Goal: Check status: Check status

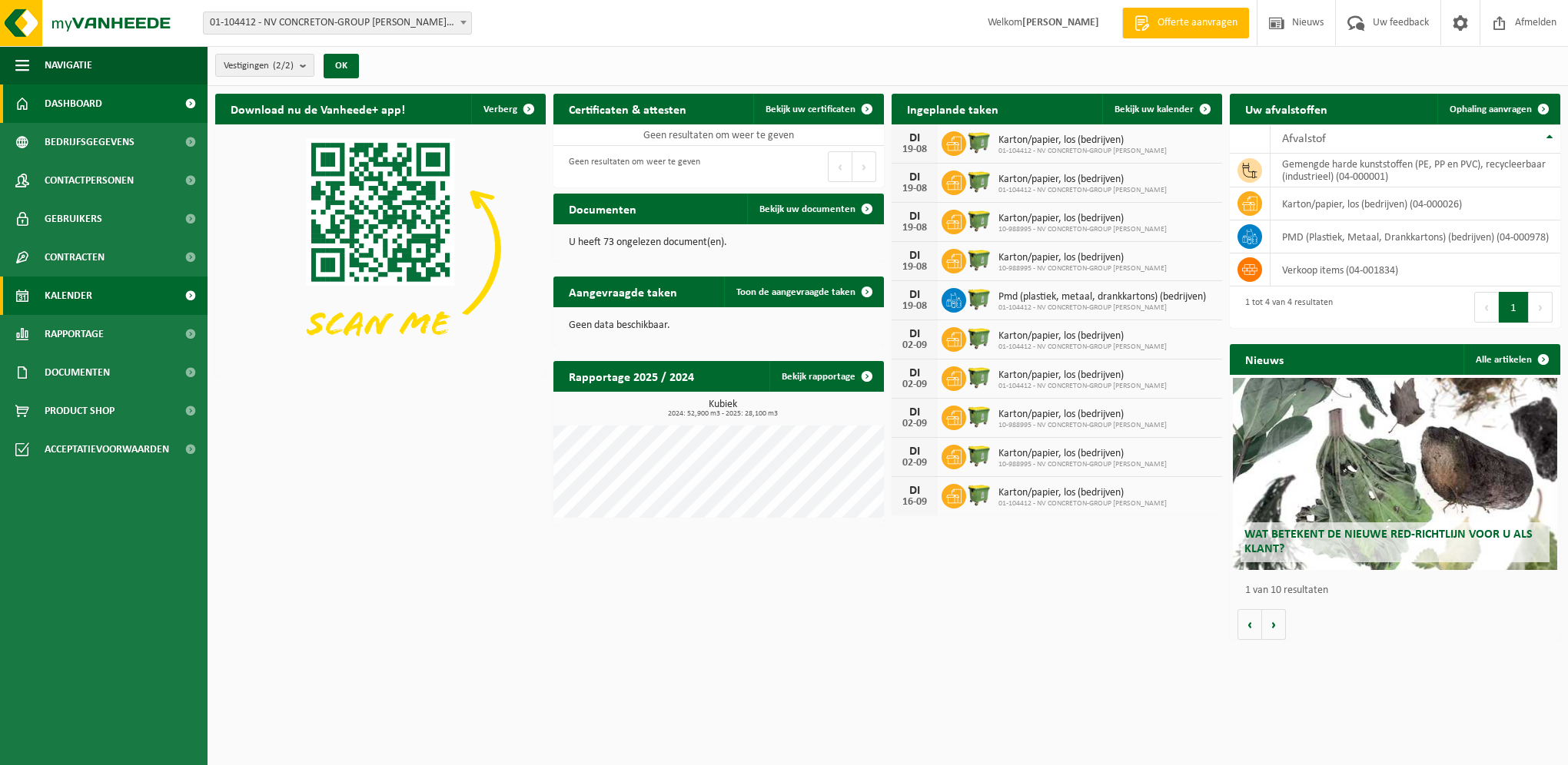
click at [70, 297] on span "Kalender" at bounding box center [68, 295] width 47 height 39
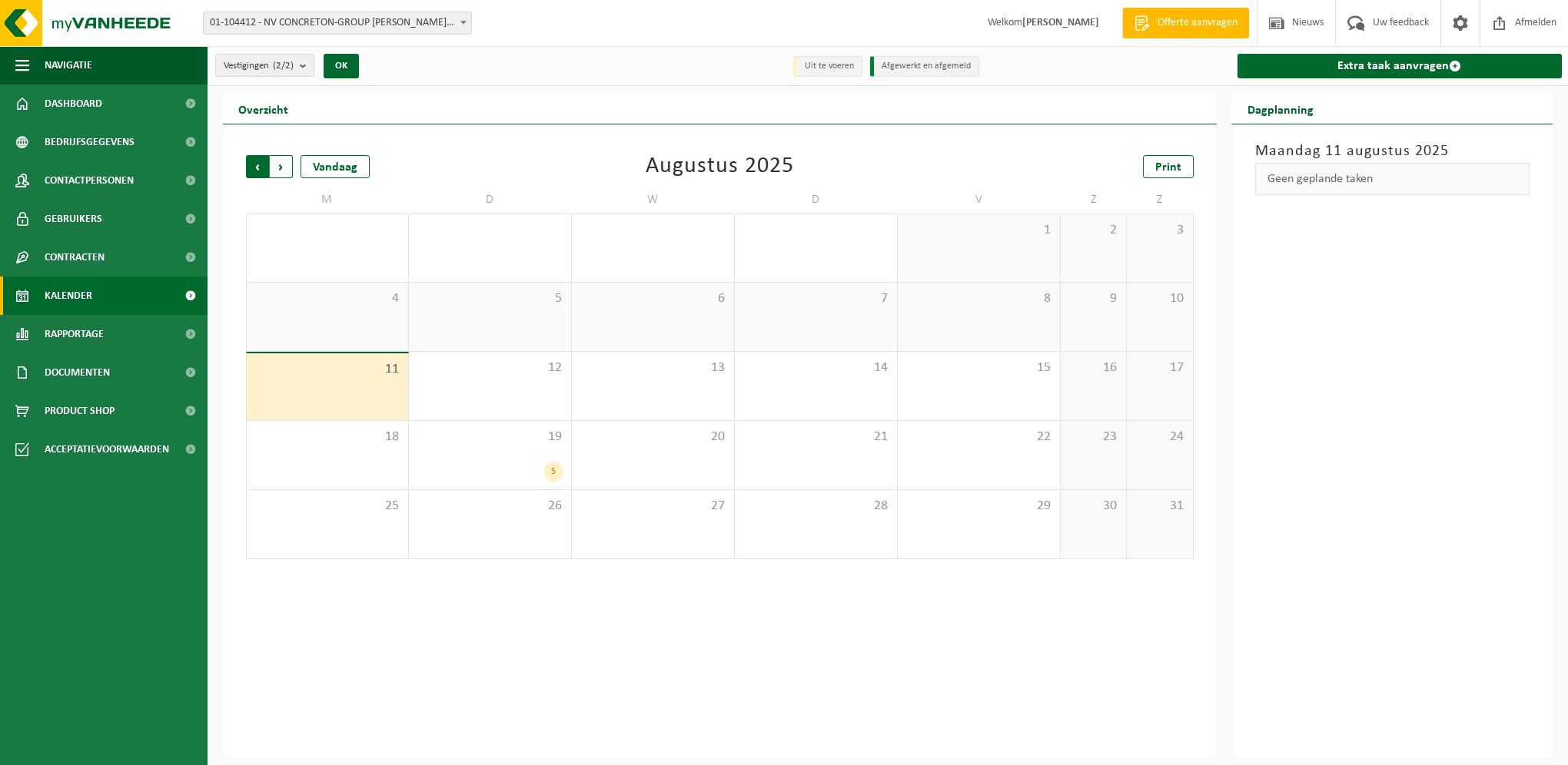
click at [282, 163] on span "Volgende" at bounding box center [281, 167] width 23 height 23
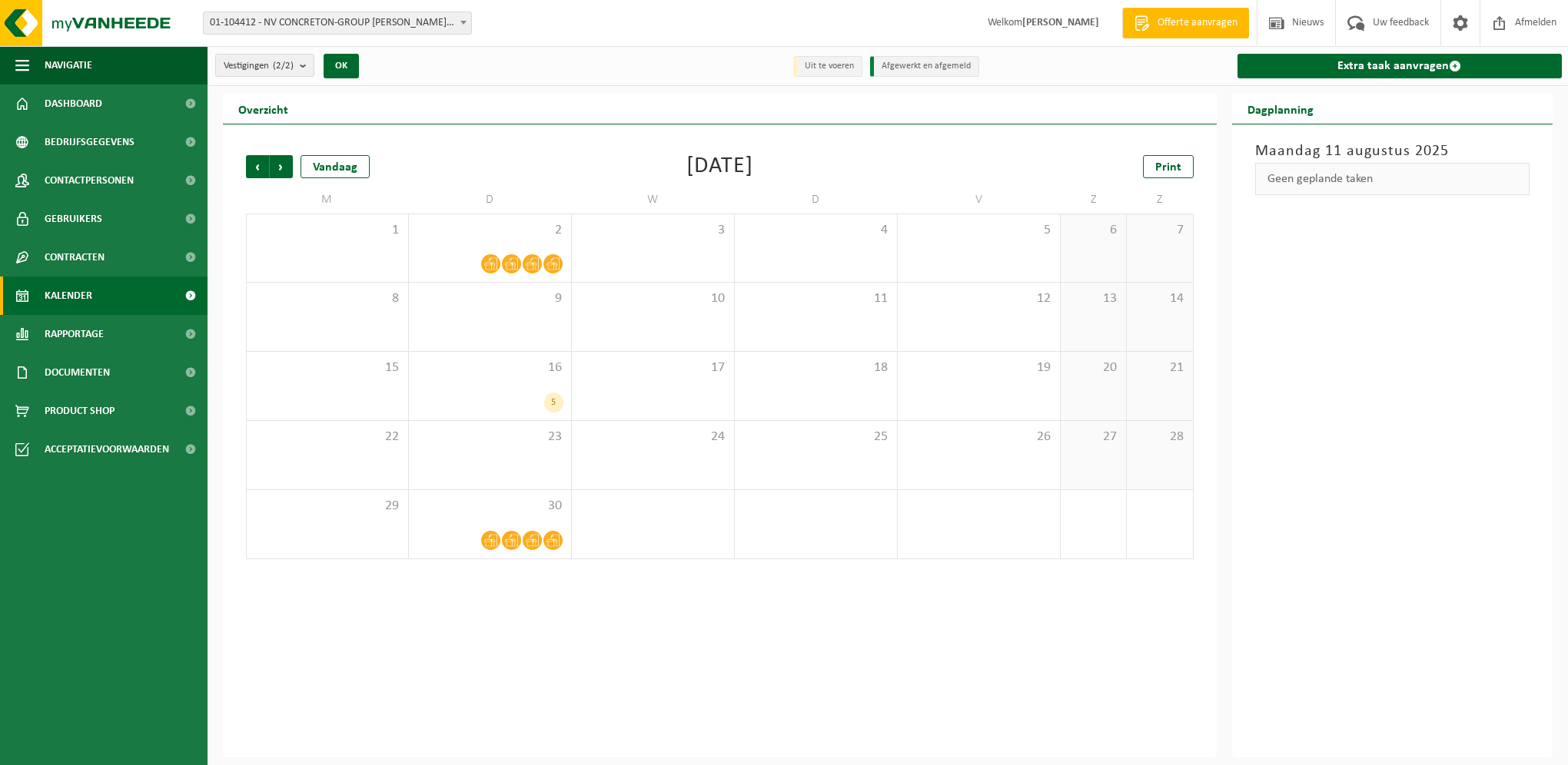
click at [282, 163] on span "Volgende" at bounding box center [281, 167] width 23 height 23
click at [254, 163] on span "Vorige" at bounding box center [257, 167] width 23 height 23
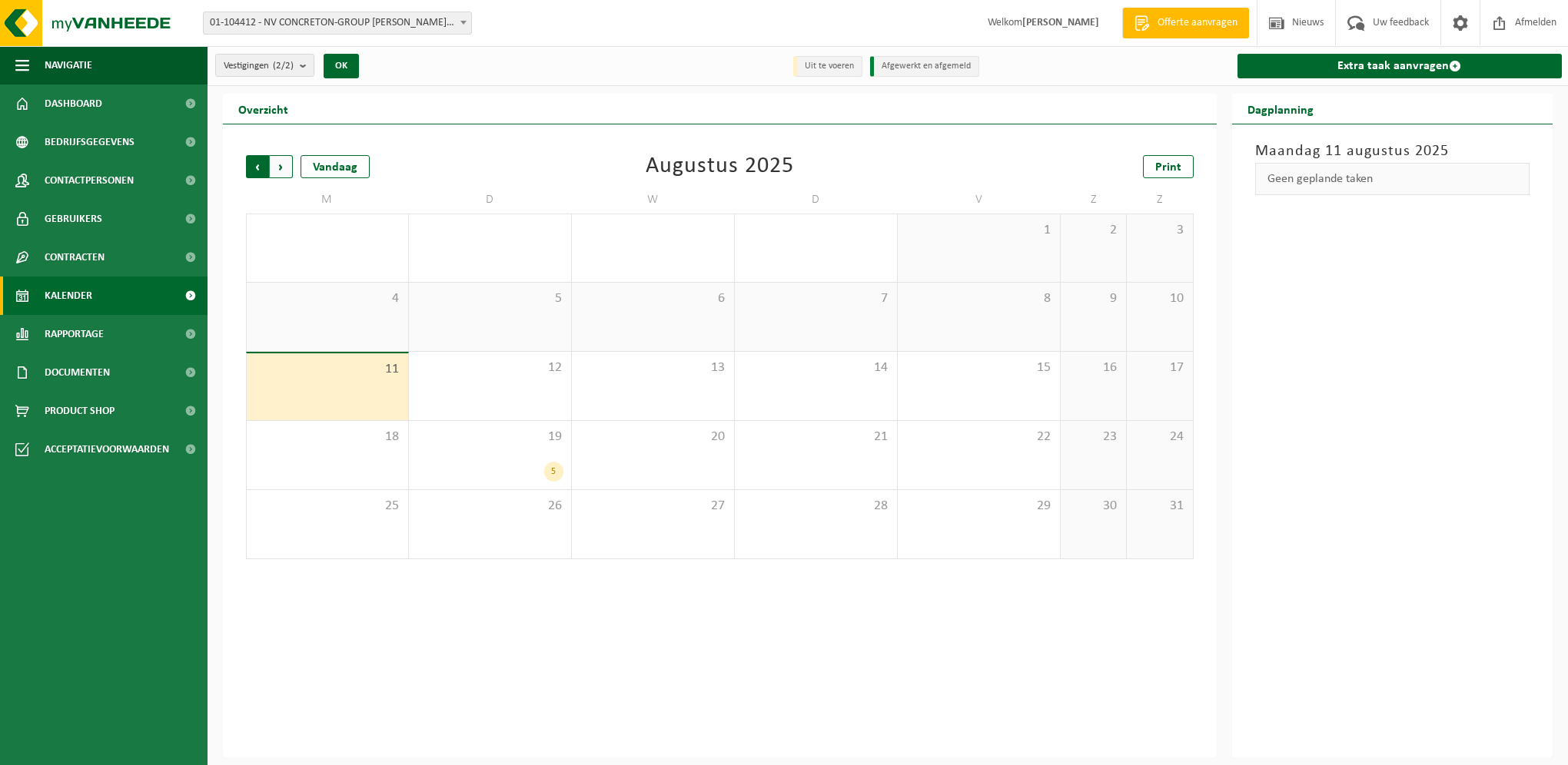
click at [280, 163] on span "Volgende" at bounding box center [281, 167] width 23 height 23
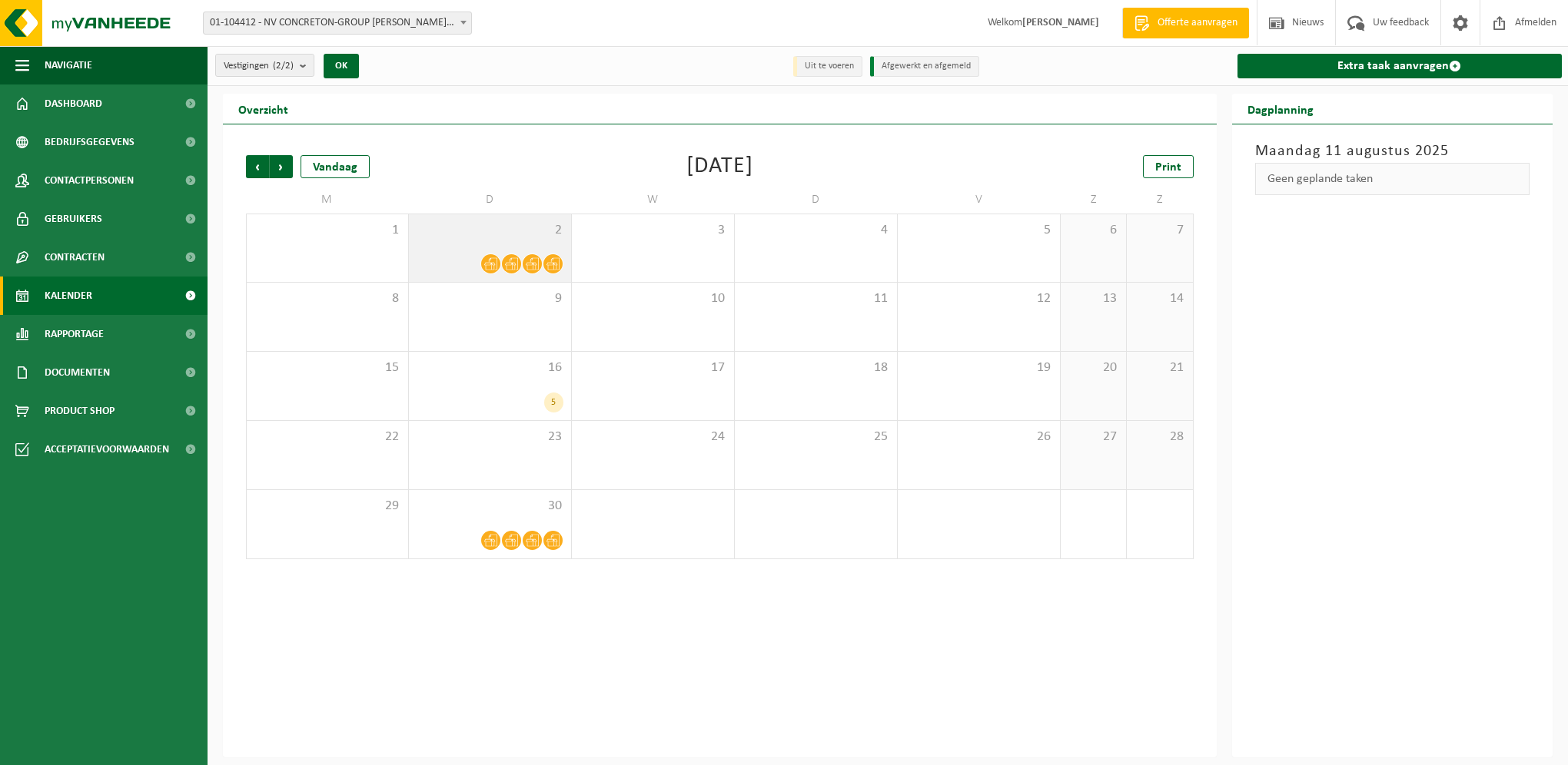
click at [518, 257] on span at bounding box center [511, 264] width 19 height 19
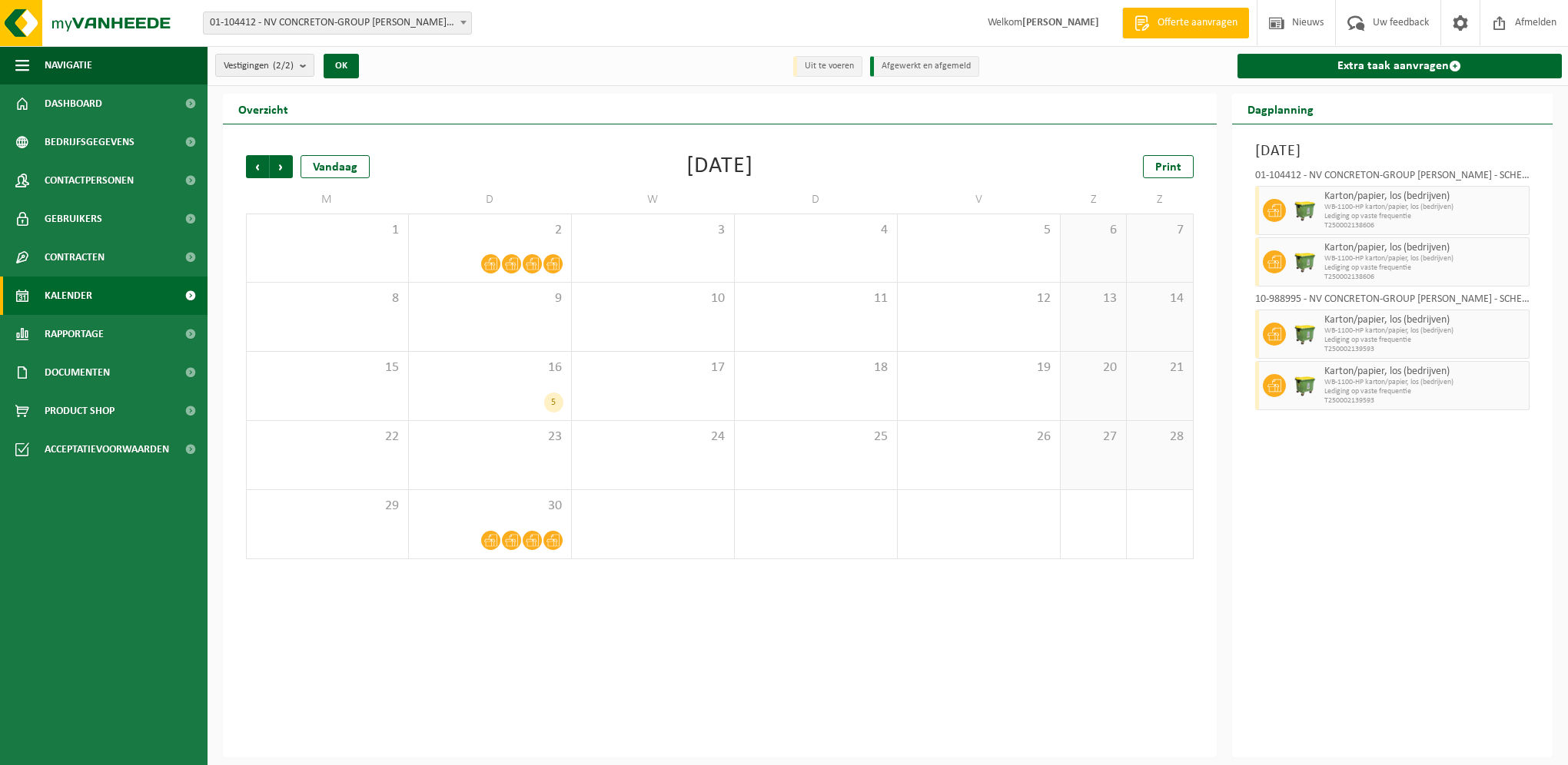
click at [1446, 178] on div "01-104412 - NV CONCRETON-GROUP [PERSON_NAME] - SCHENDELBEKE" at bounding box center [1393, 178] width 275 height 15
click at [1375, 298] on div "10-988995 - NV CONCRETON-GROUP [PERSON_NAME] - SCHENDELBEKE" at bounding box center [1393, 302] width 275 height 15
drag, startPoint x: 1375, startPoint y: 298, endPoint x: 1511, endPoint y: 298, distance: 136.0
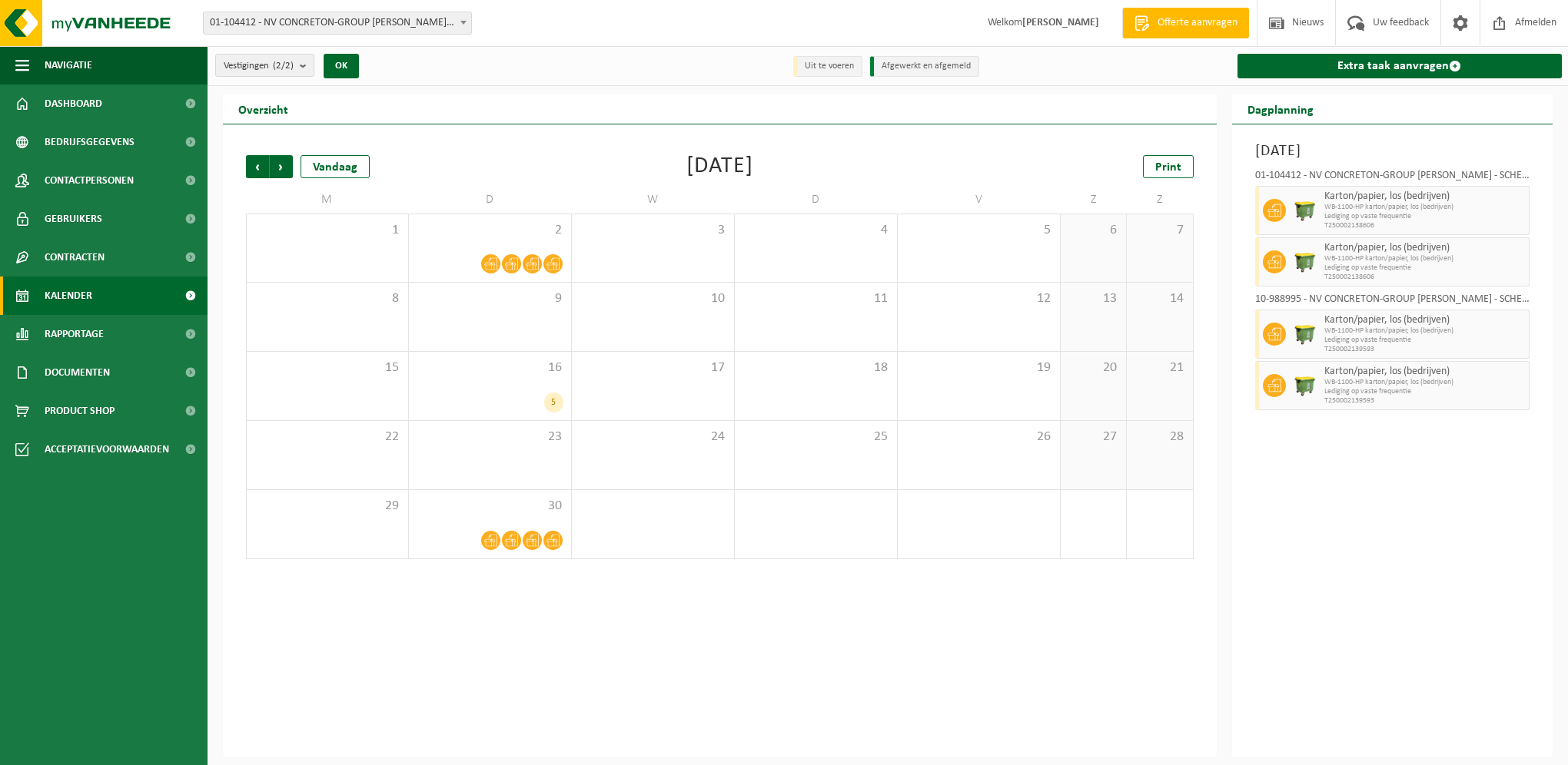
click at [1511, 298] on div "10-988995 - NV CONCRETON-GROUP [PERSON_NAME] - SCHENDELBEKE" at bounding box center [1393, 302] width 275 height 15
click at [255, 168] on span "Vorige" at bounding box center [257, 167] width 23 height 23
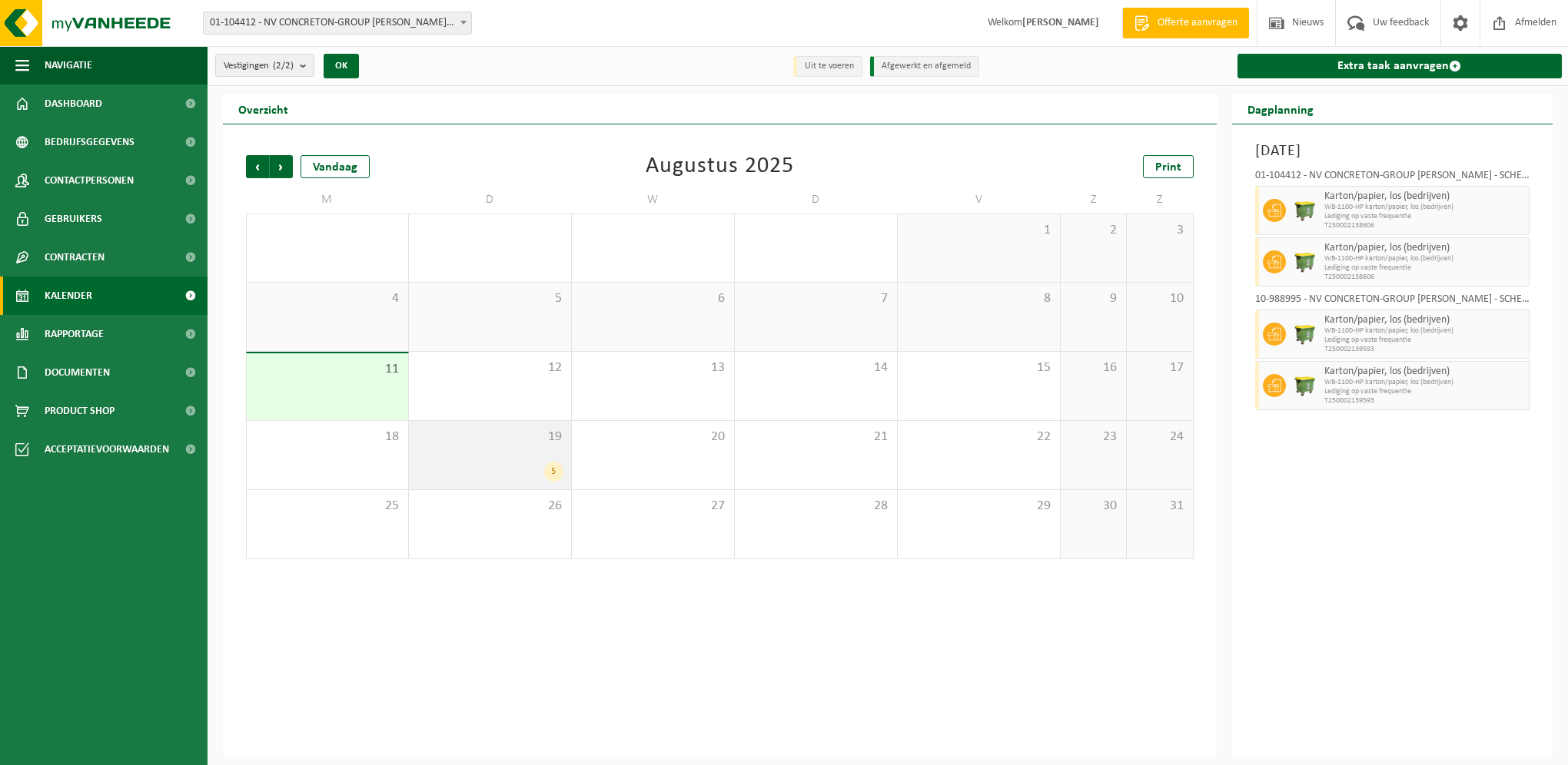
click at [447, 458] on div "19 5" at bounding box center [490, 455] width 162 height 69
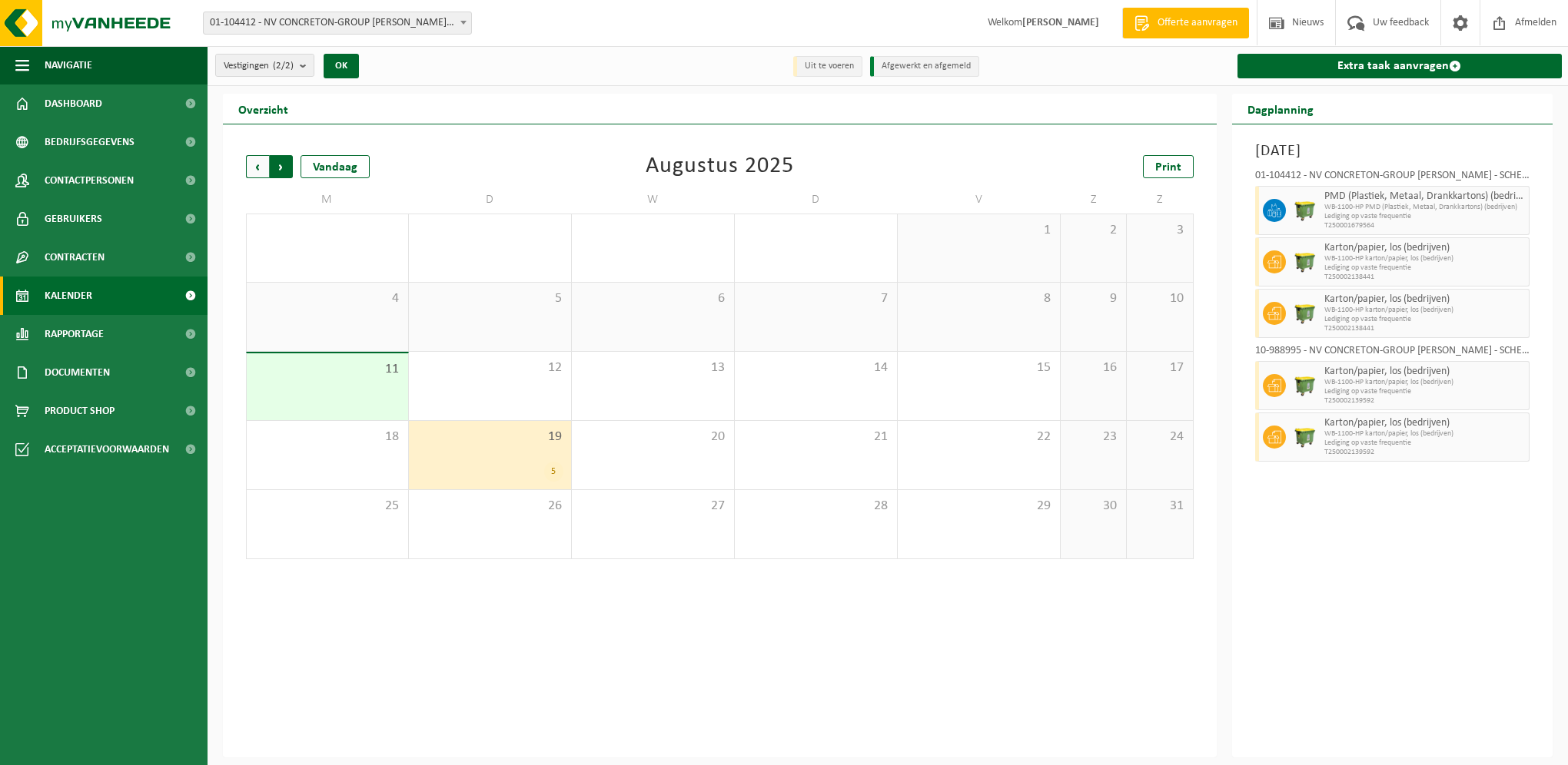
click at [258, 170] on span "Vorige" at bounding box center [257, 167] width 23 height 23
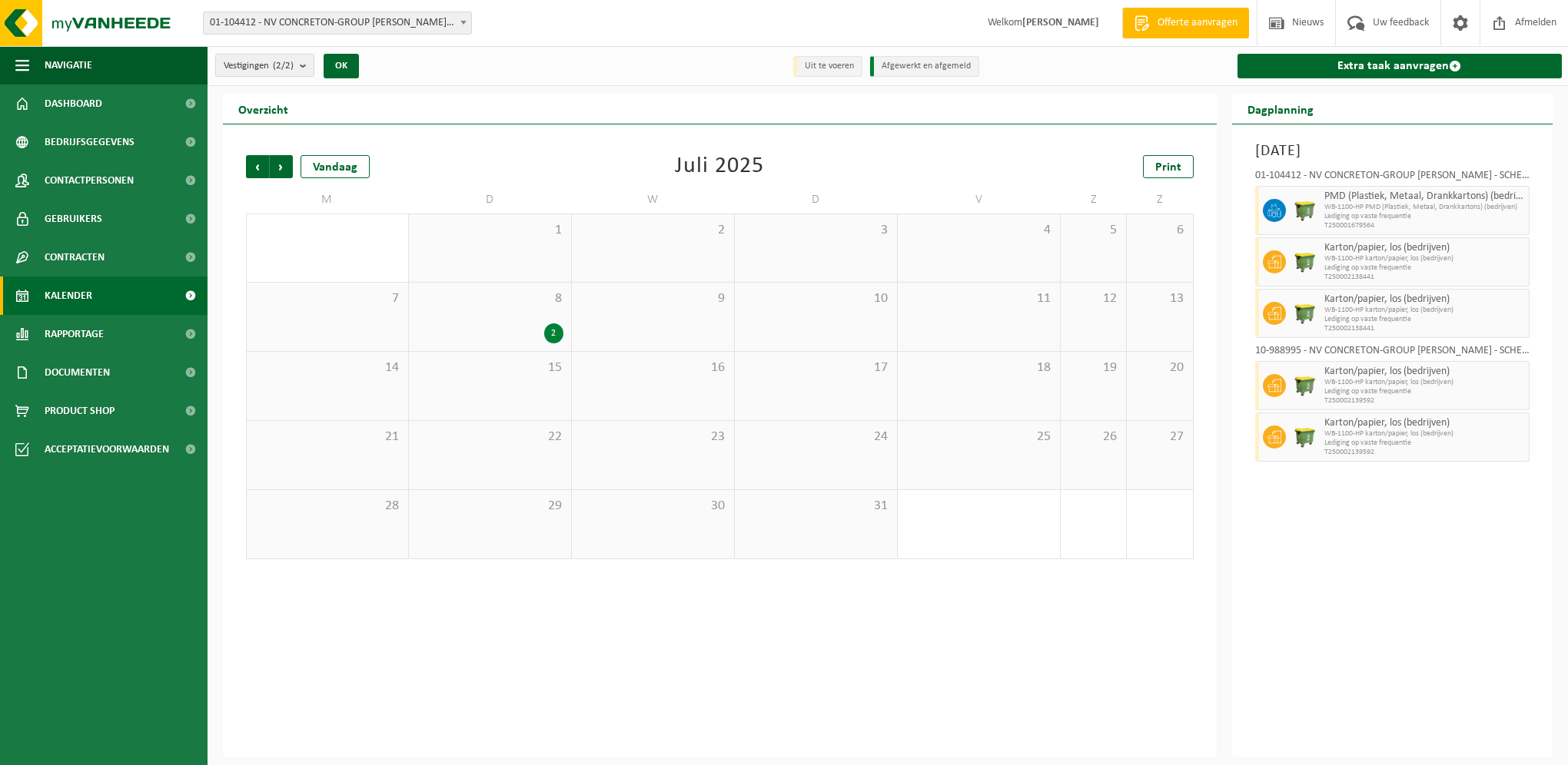
click at [500, 326] on div "2" at bounding box center [490, 333] width 147 height 20
